Goal: Task Accomplishment & Management: Use online tool/utility

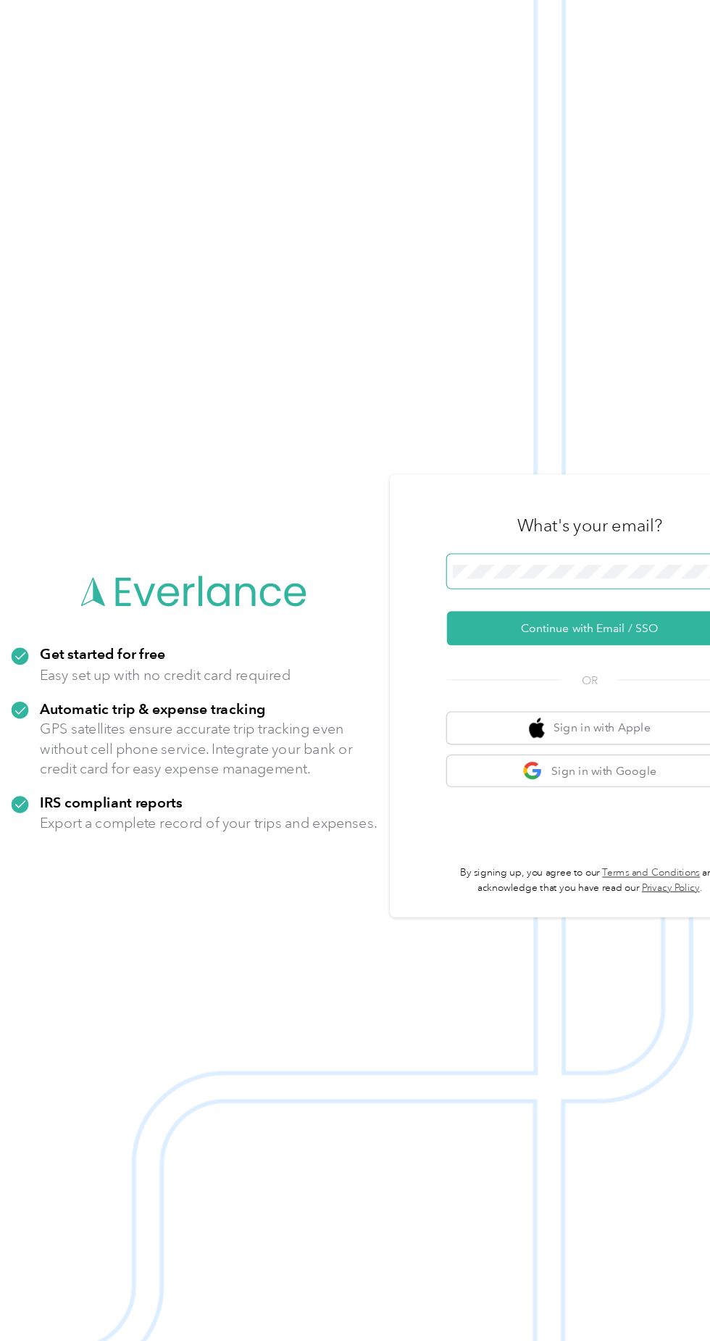
scroll to position [9, 0]
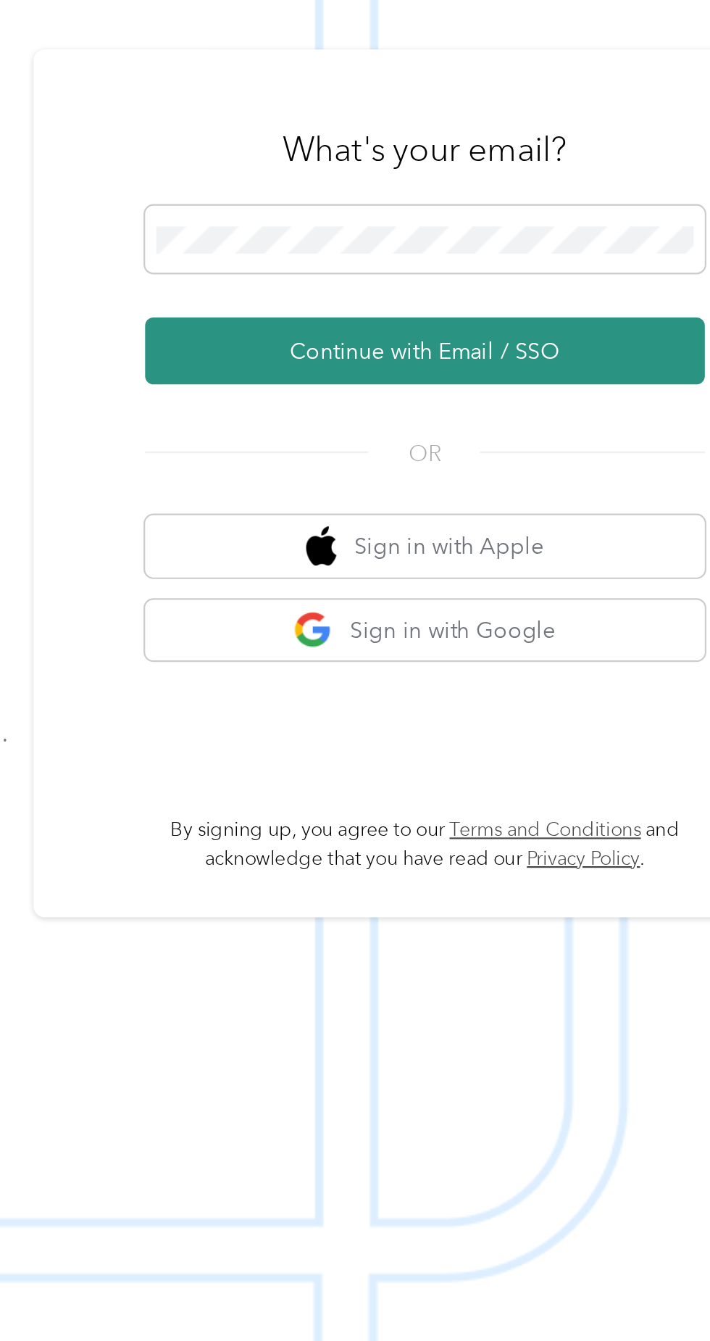
click at [541, 721] on button "Continue with Email / SSO" at bounding box center [525, 706] width 254 height 30
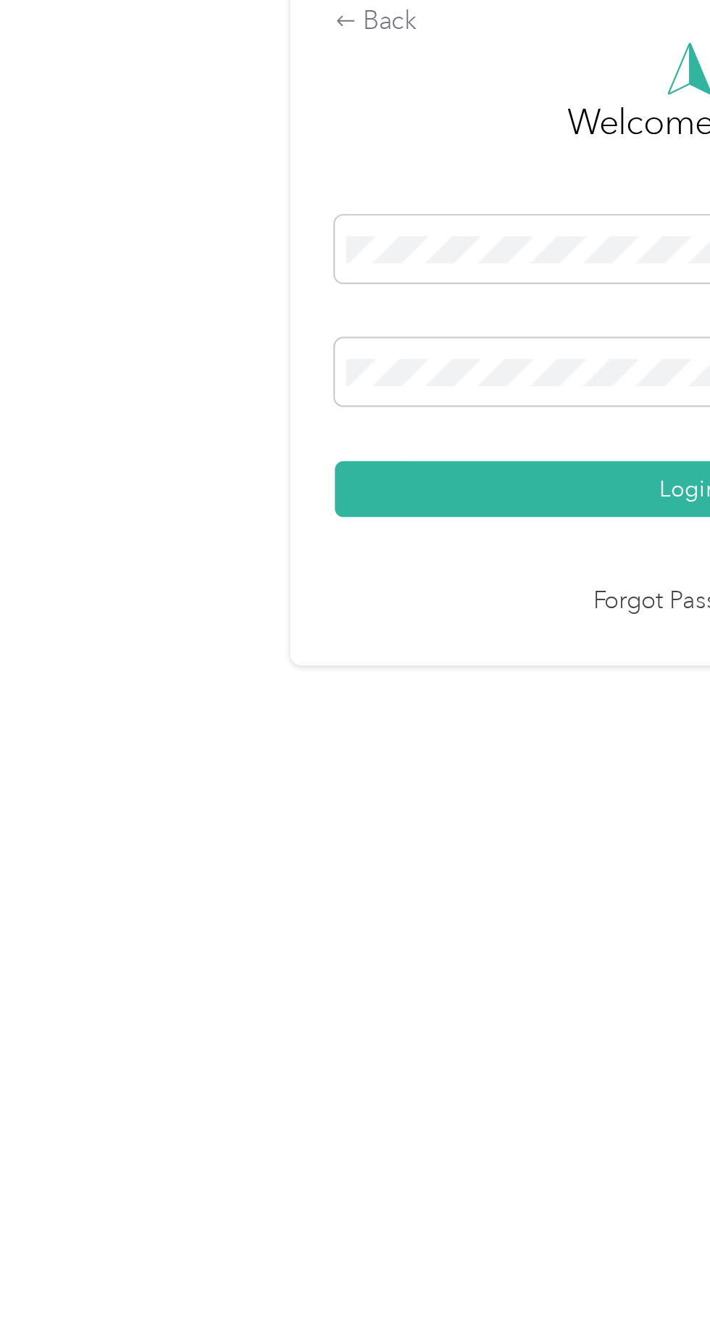
scroll to position [9, 0]
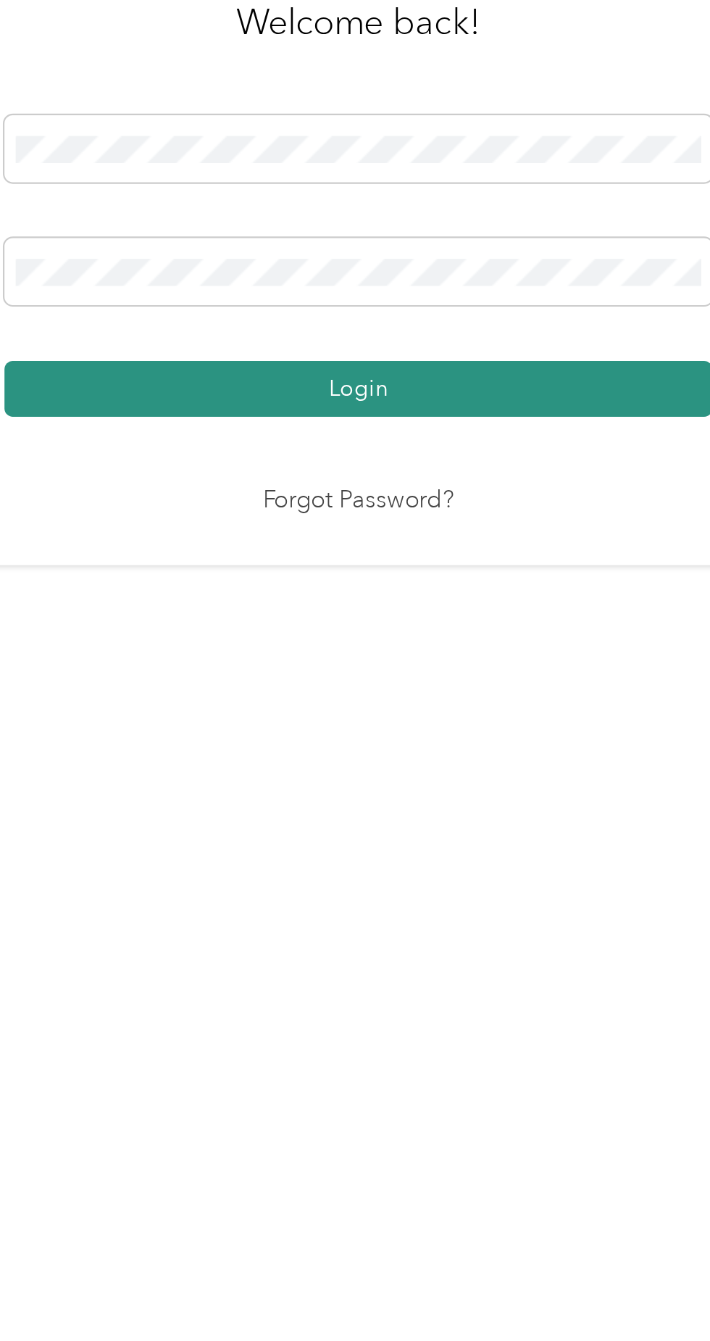
click at [429, 781] on button "Login" at bounding box center [352, 768] width 322 height 25
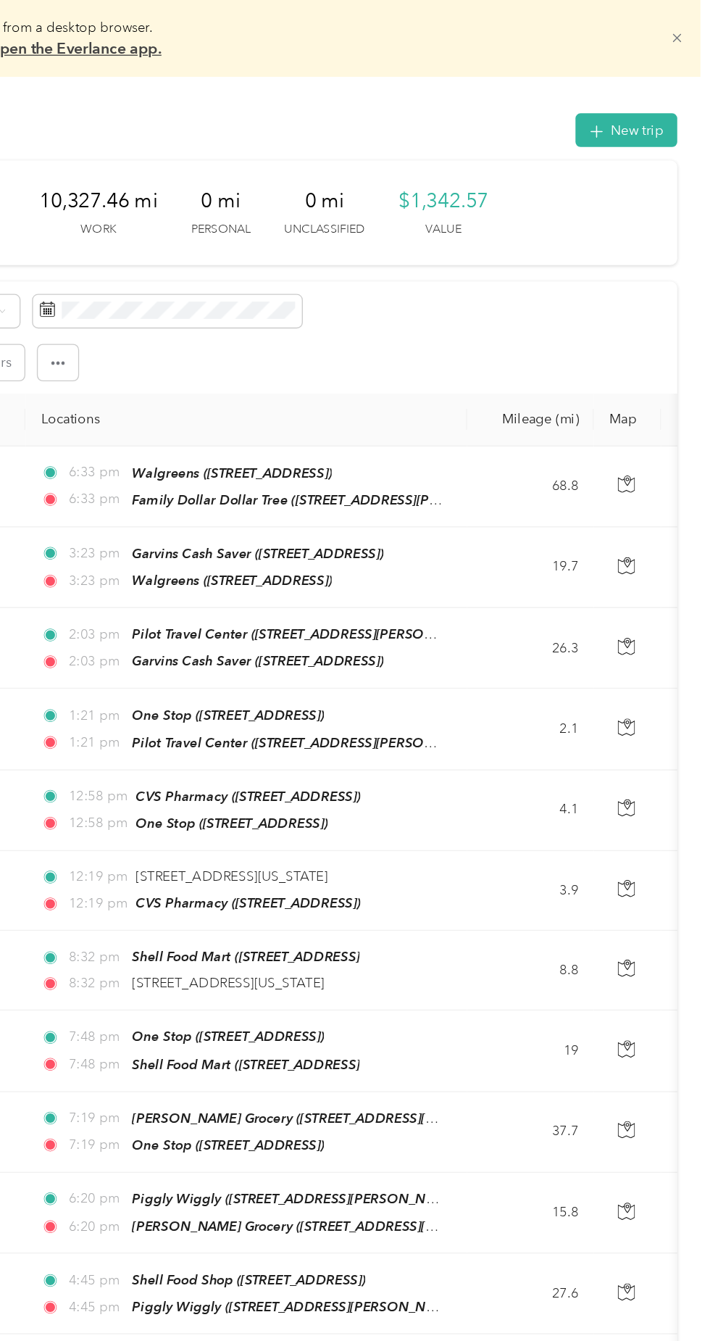
click at [688, 29] on icon at bounding box center [685, 29] width 7 height 7
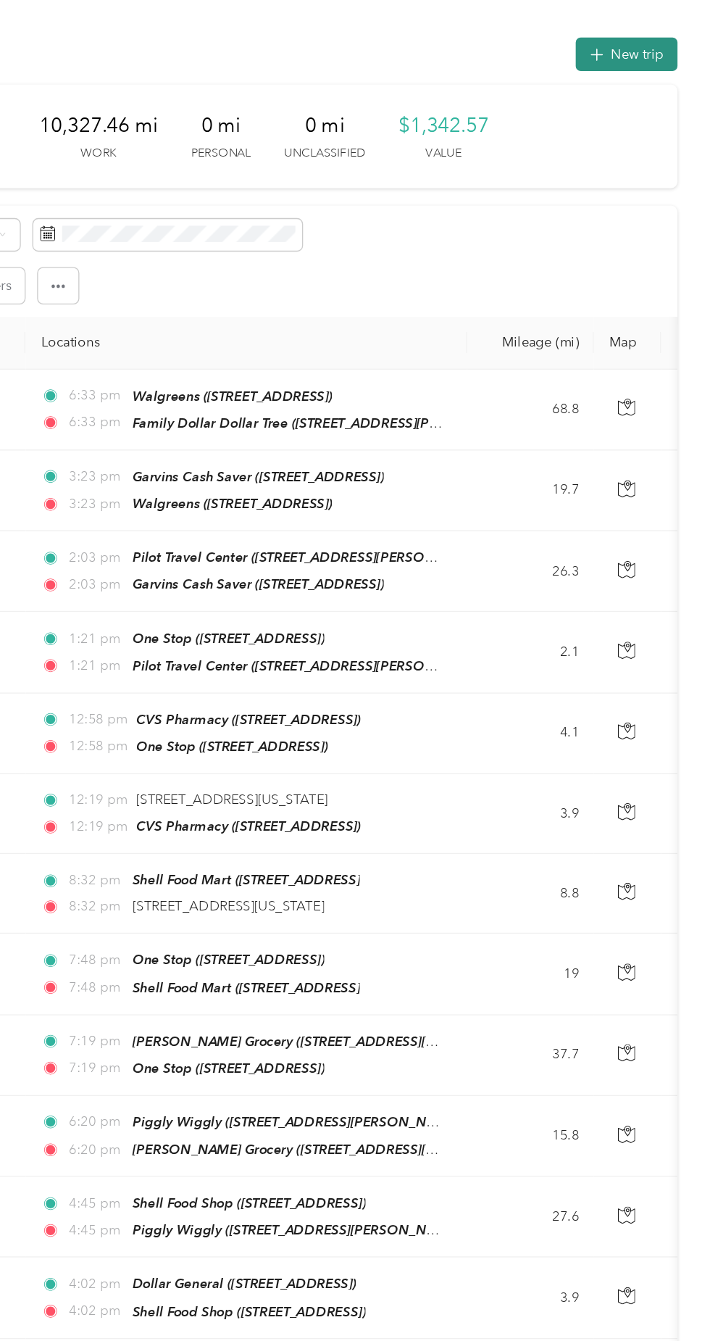
click at [650, 46] on button "New trip" at bounding box center [647, 40] width 77 height 25
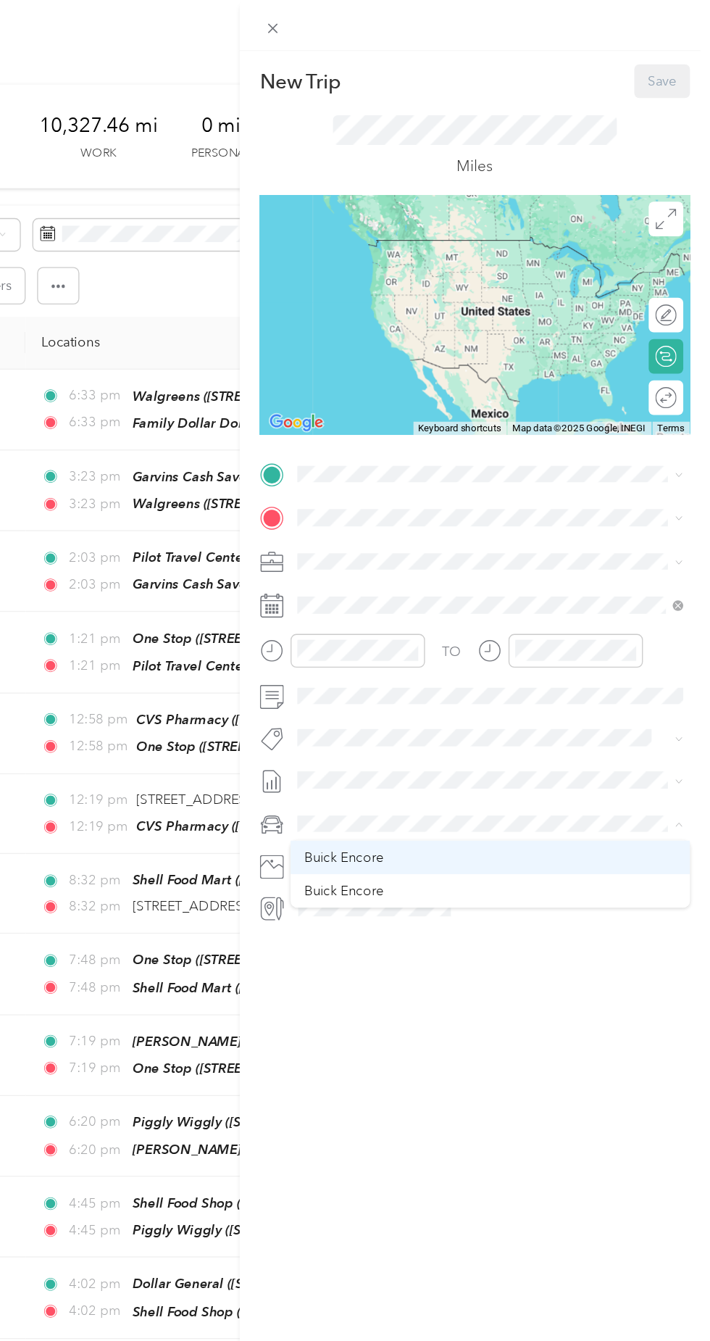
click at [464, 646] on div "Buick Encore" at bounding box center [544, 646] width 281 height 15
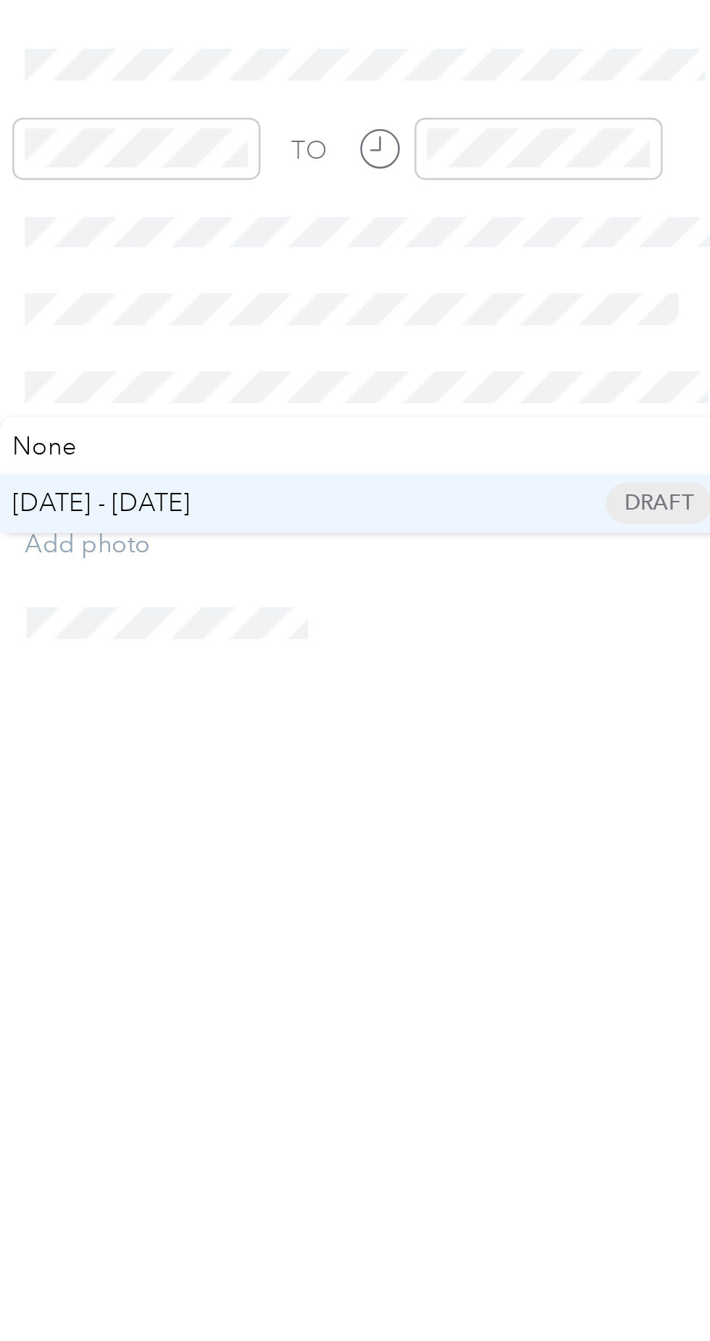
click at [475, 631] on span "[DATE] - [DATE] Draft" at bounding box center [539, 635] width 281 height 13
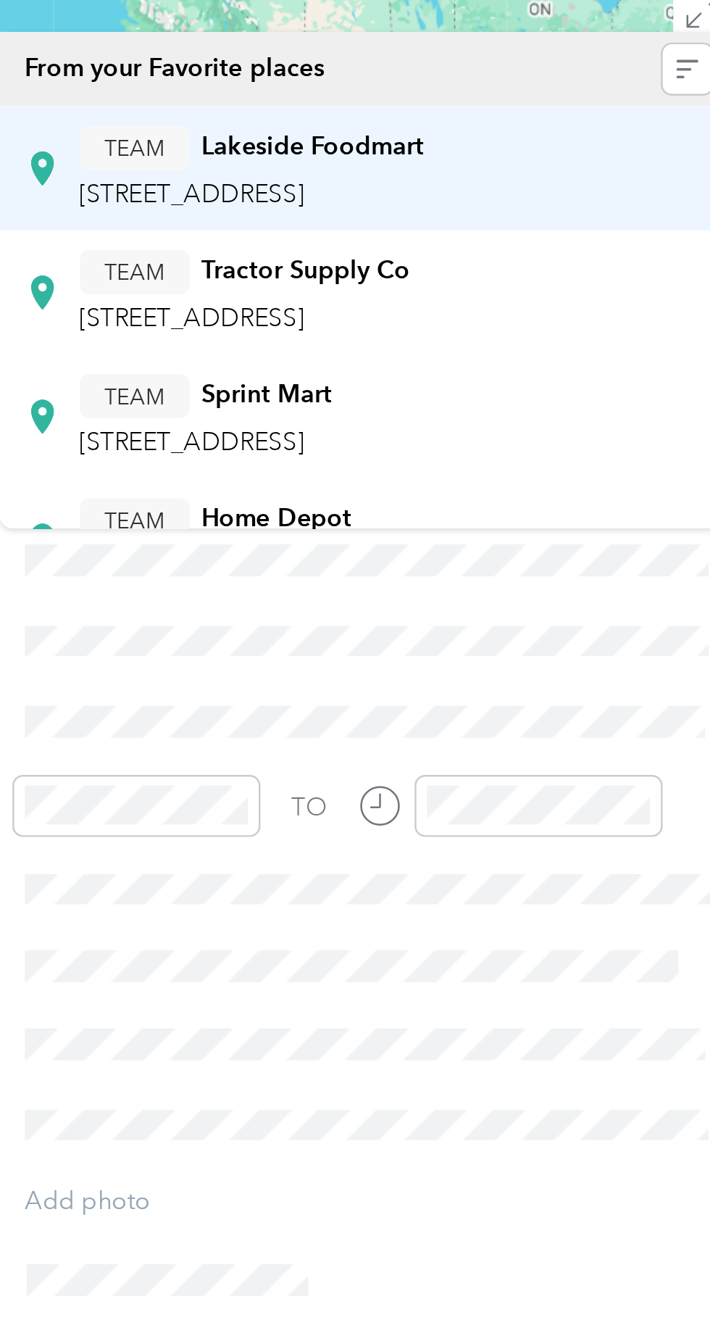
click at [513, 237] on span "[STREET_ADDRESS]" at bounding box center [467, 241] width 92 height 12
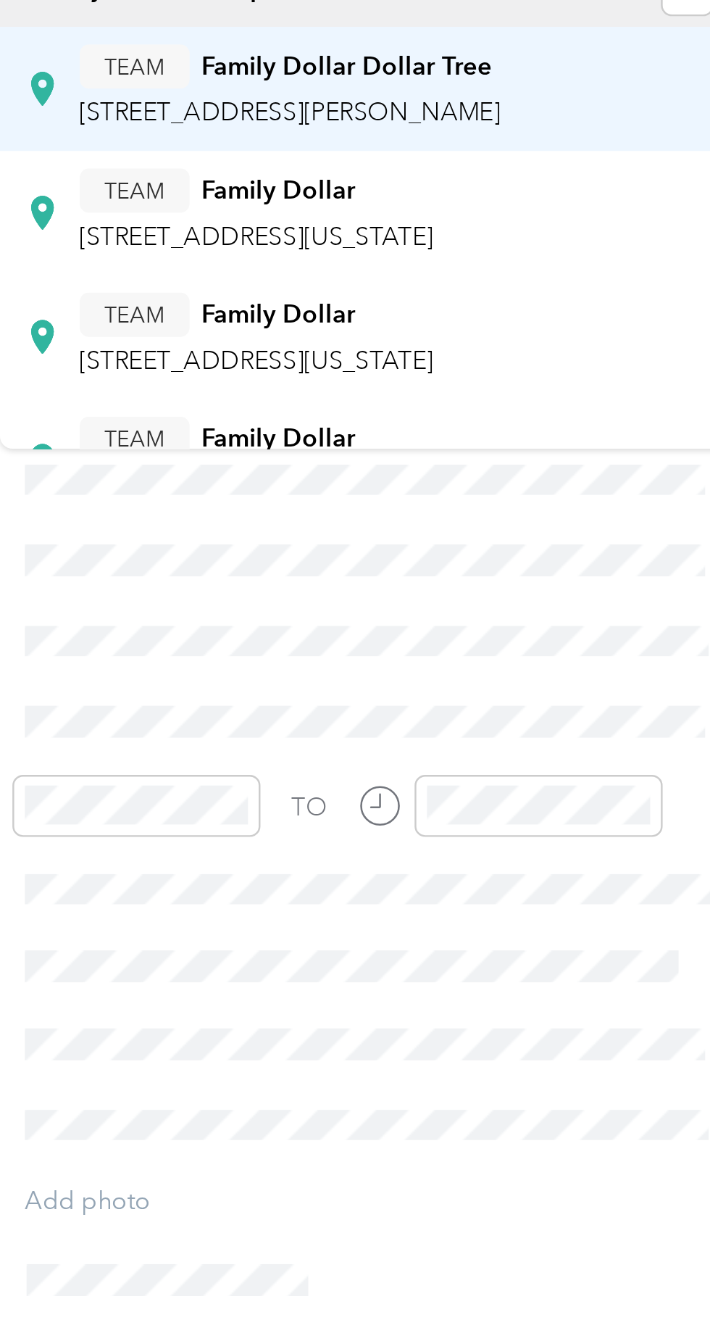
click at [572, 200] on div "TEAM Family Dollar Dollar Tree [STREET_ADDRESS][PERSON_NAME]" at bounding box center [507, 198] width 172 height 36
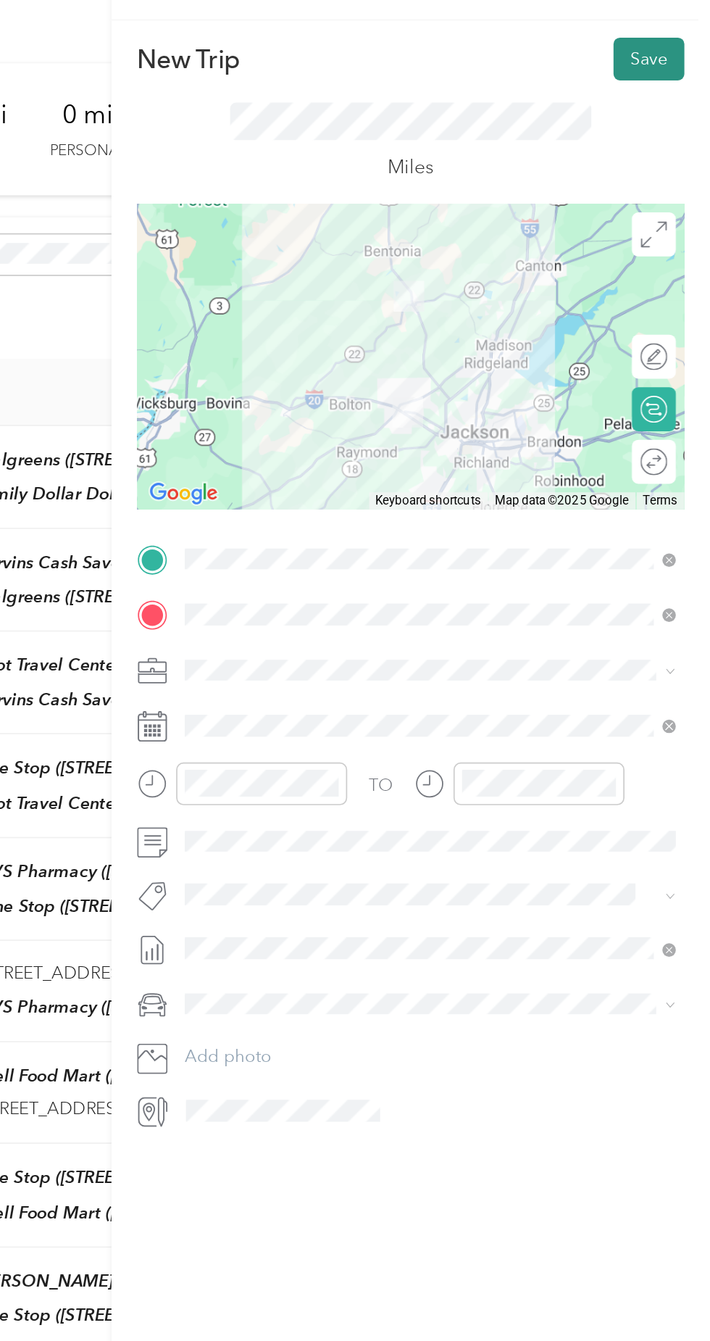
click at [668, 61] on button "Save" at bounding box center [674, 61] width 42 height 25
